Goal: Check status: Check status

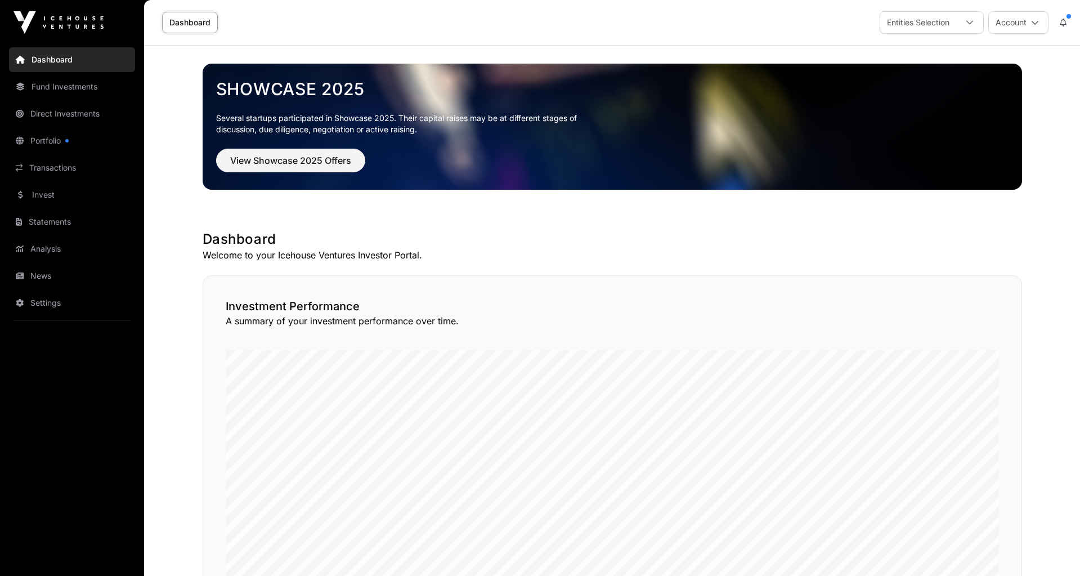
scroll to position [559, 0]
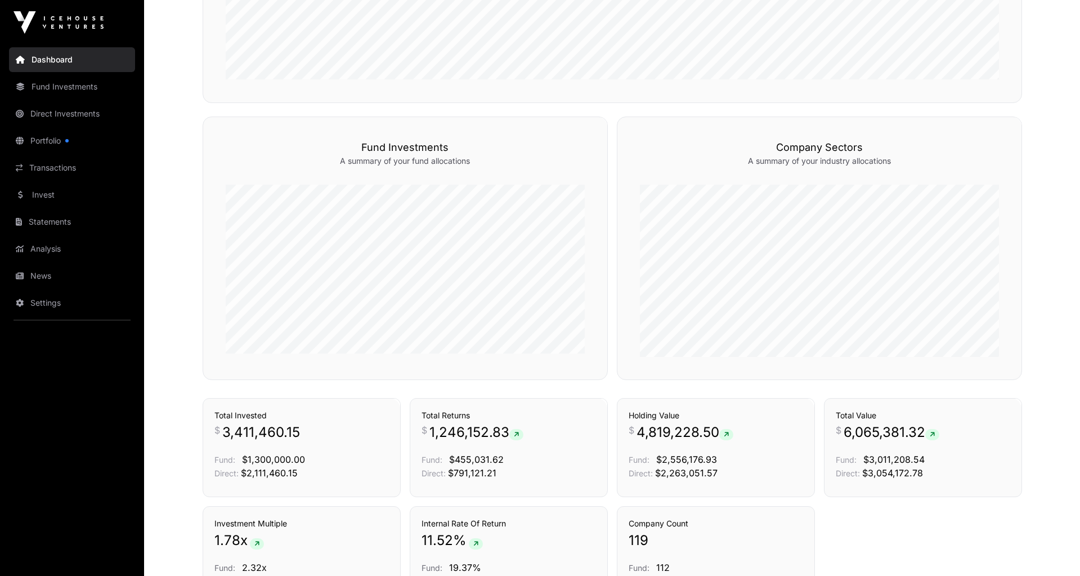
click at [49, 144] on link "Portfolio" at bounding box center [72, 140] width 126 height 25
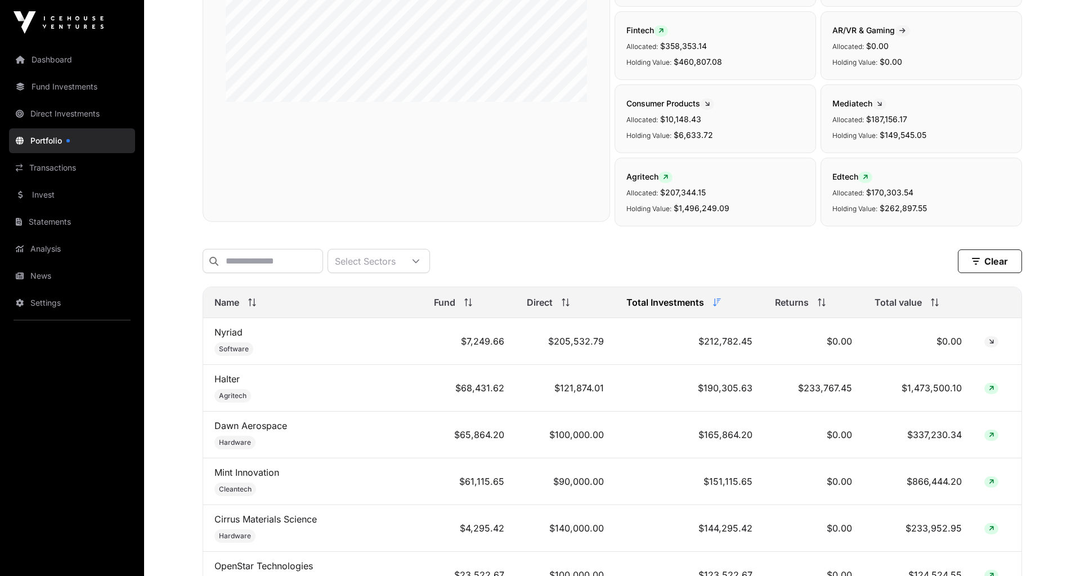
scroll to position [385, 0]
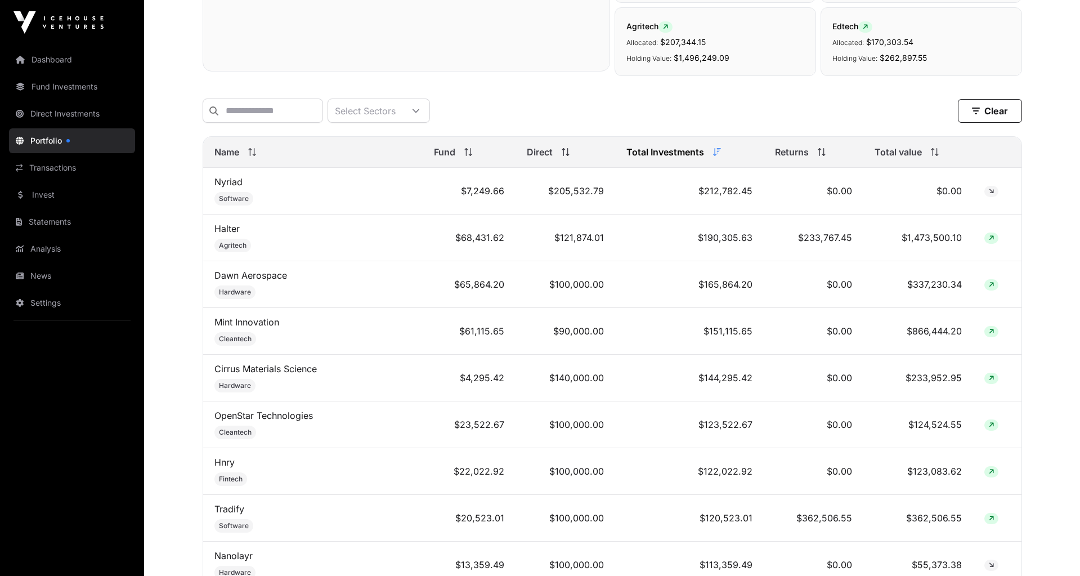
click at [227, 151] on span "Name" at bounding box center [227, 152] width 25 height 14
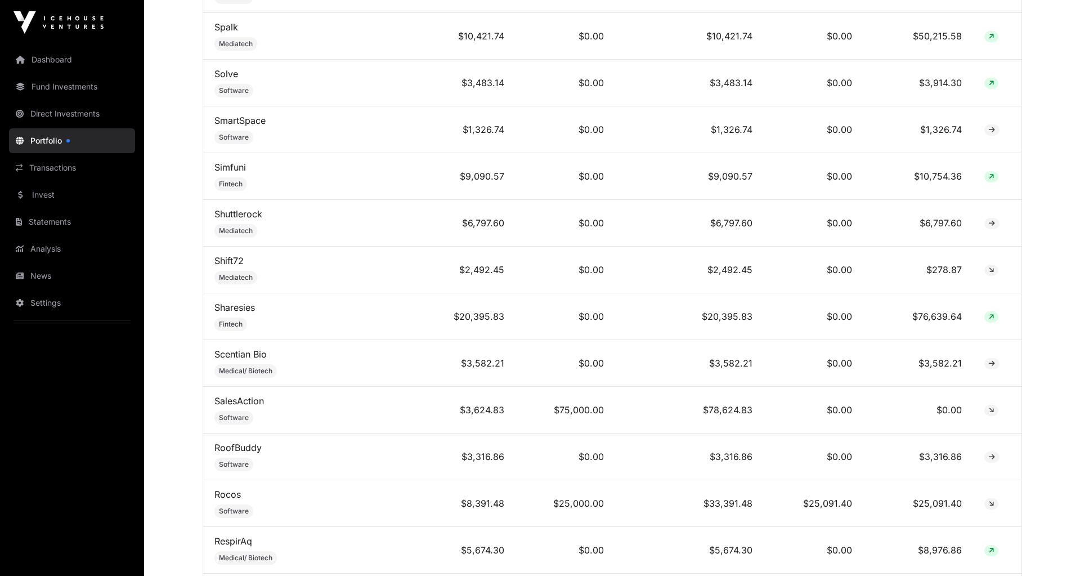
scroll to position [1807, 0]
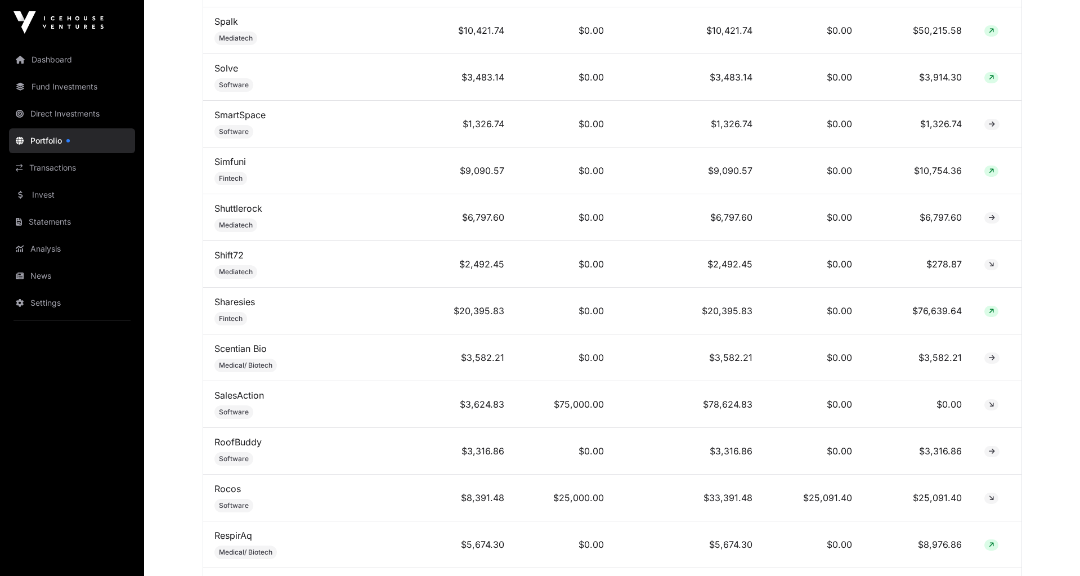
click at [225, 296] on link "Sharesies" at bounding box center [235, 301] width 41 height 11
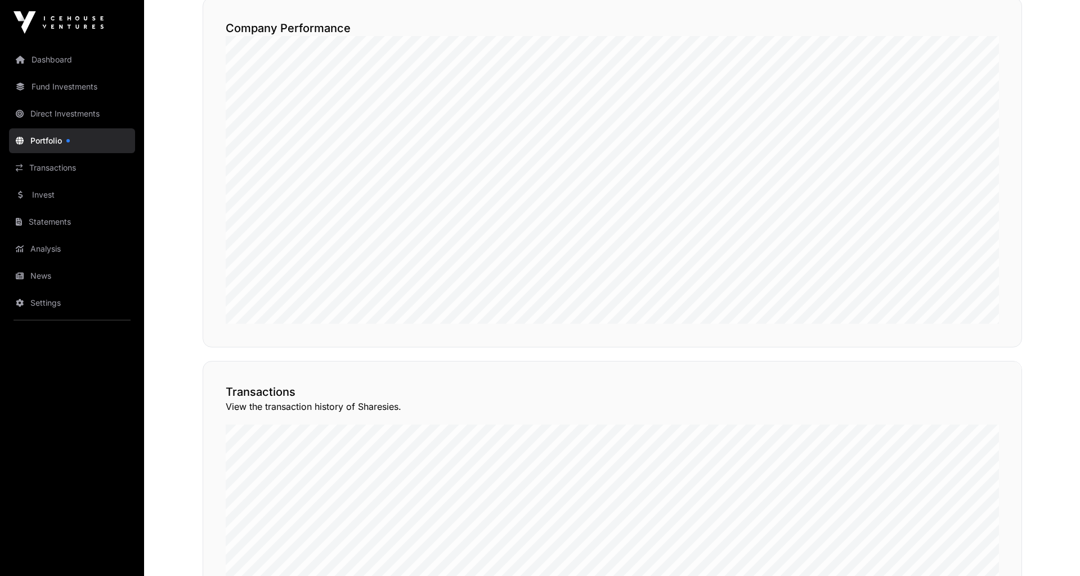
scroll to position [765, 0]
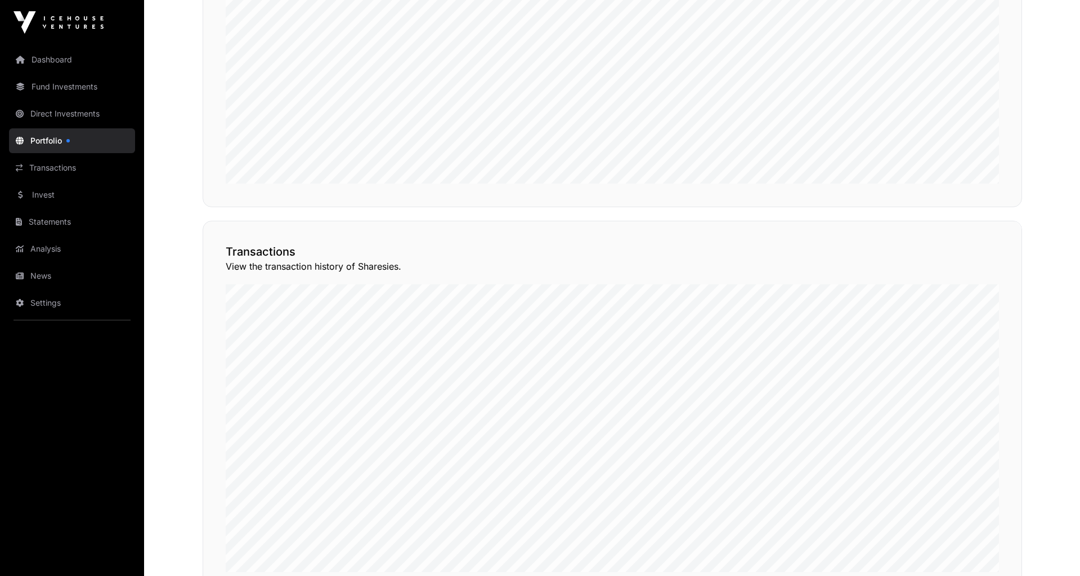
click at [956, 211] on button "View Transactions" at bounding box center [971, 200] width 93 height 19
